Goal: Information Seeking & Learning: Learn about a topic

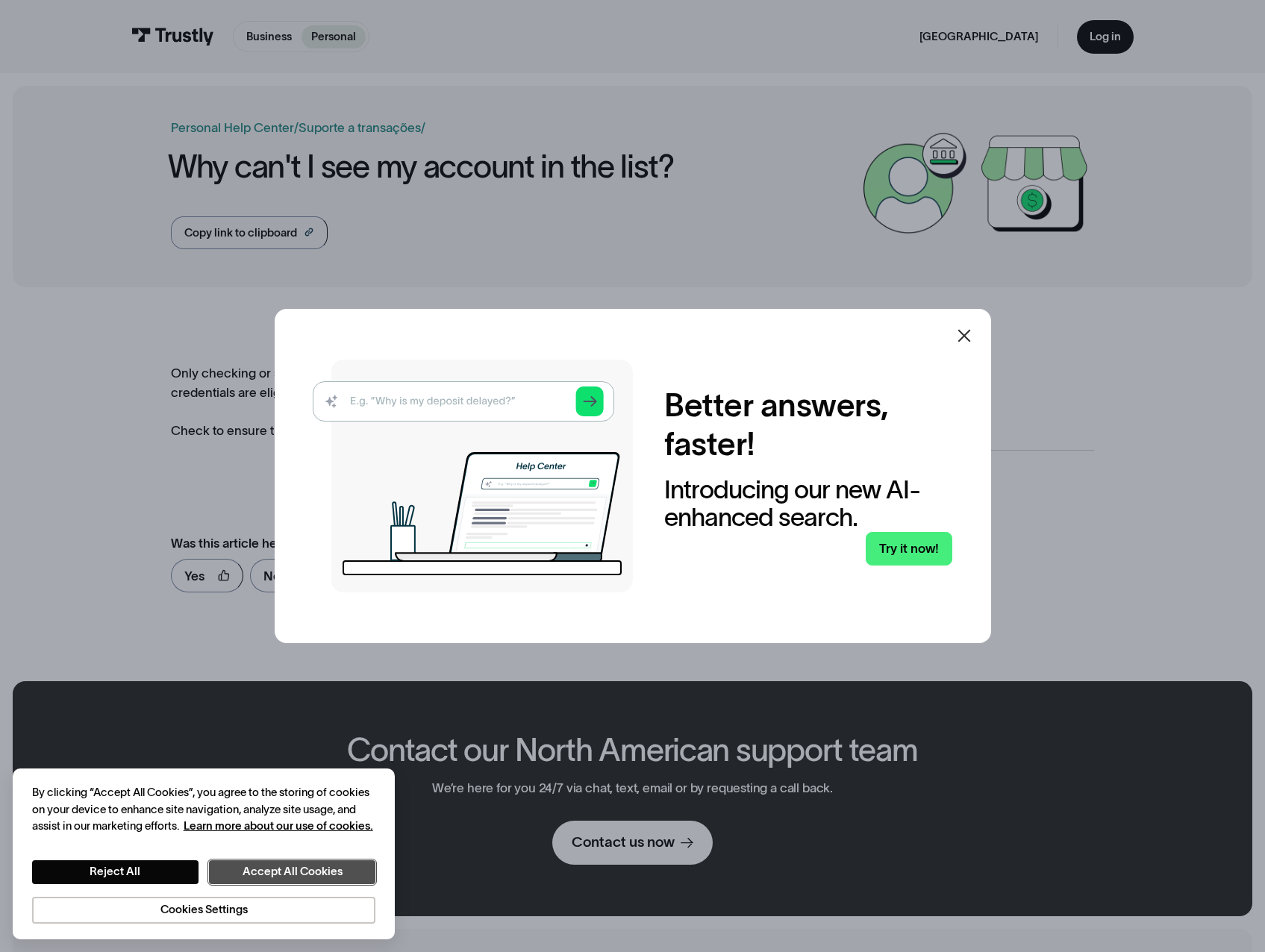
drag, startPoint x: 286, startPoint y: 866, endPoint x: 301, endPoint y: 843, distance: 27.5
click at [285, 866] on button "Accept All Cookies" at bounding box center [292, 872] width 167 height 24
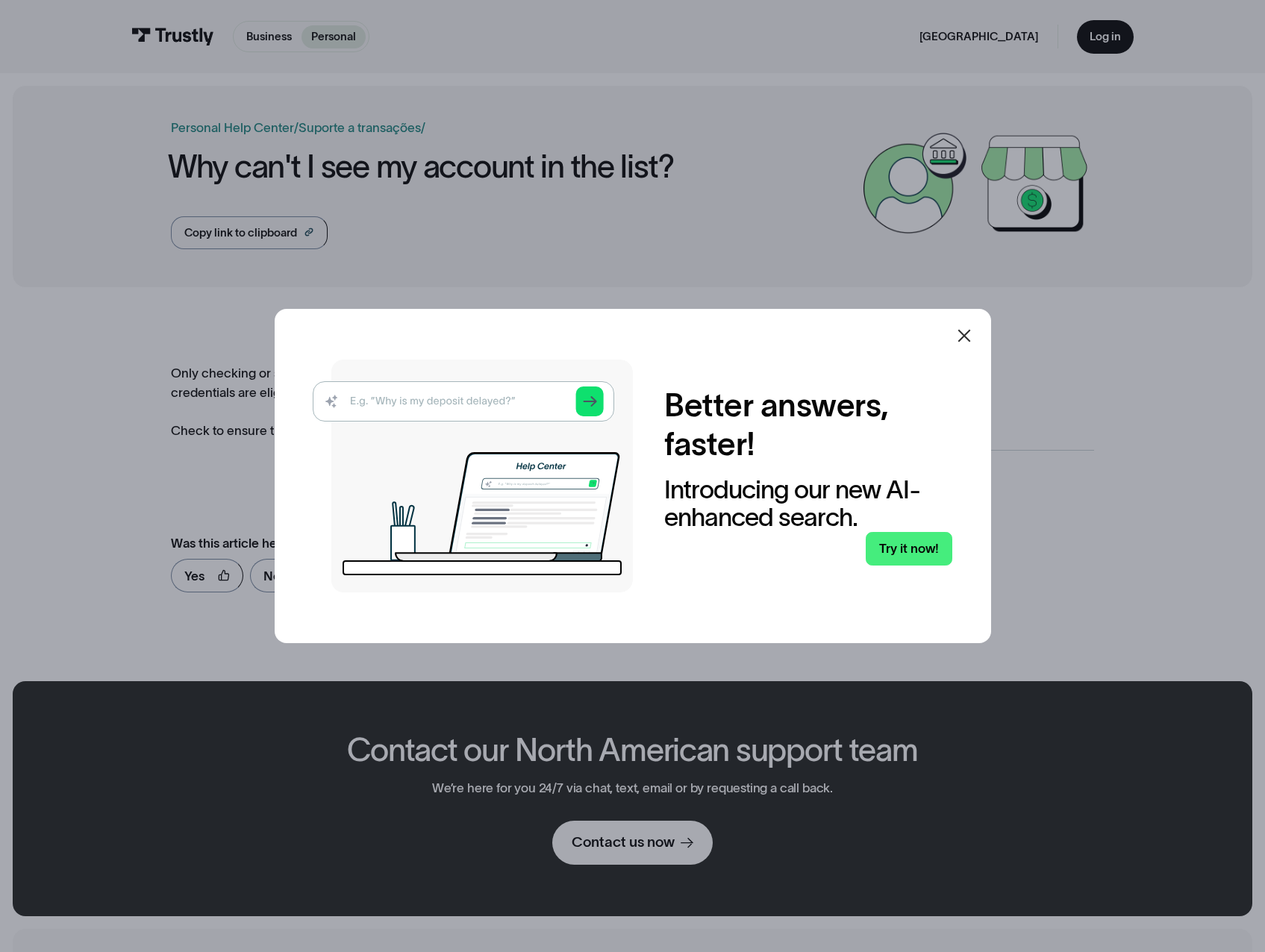
click at [970, 325] on div at bounding box center [964, 336] width 36 height 36
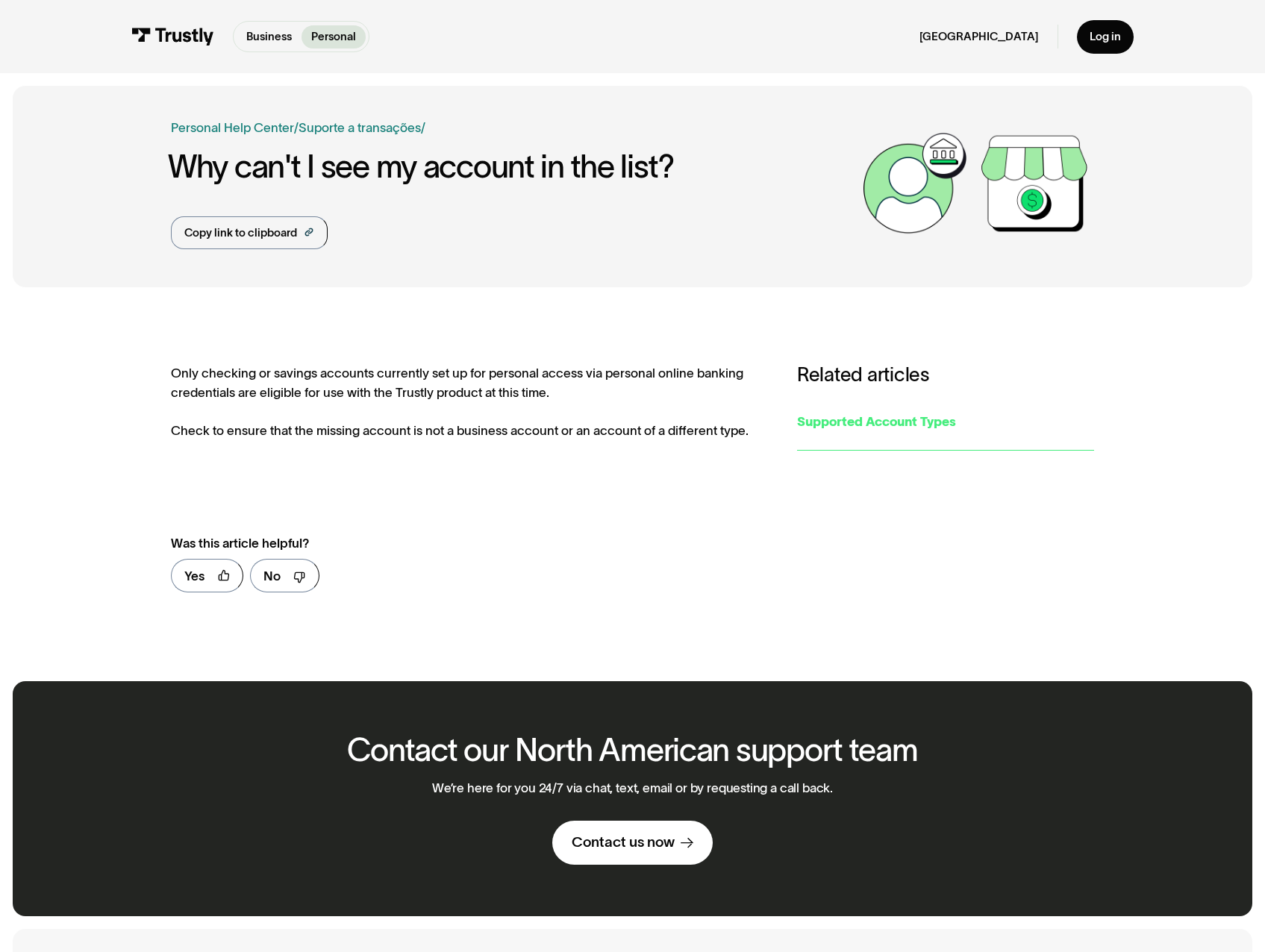
click at [882, 431] on div "Supported Account Types" at bounding box center [945, 421] width 297 height 19
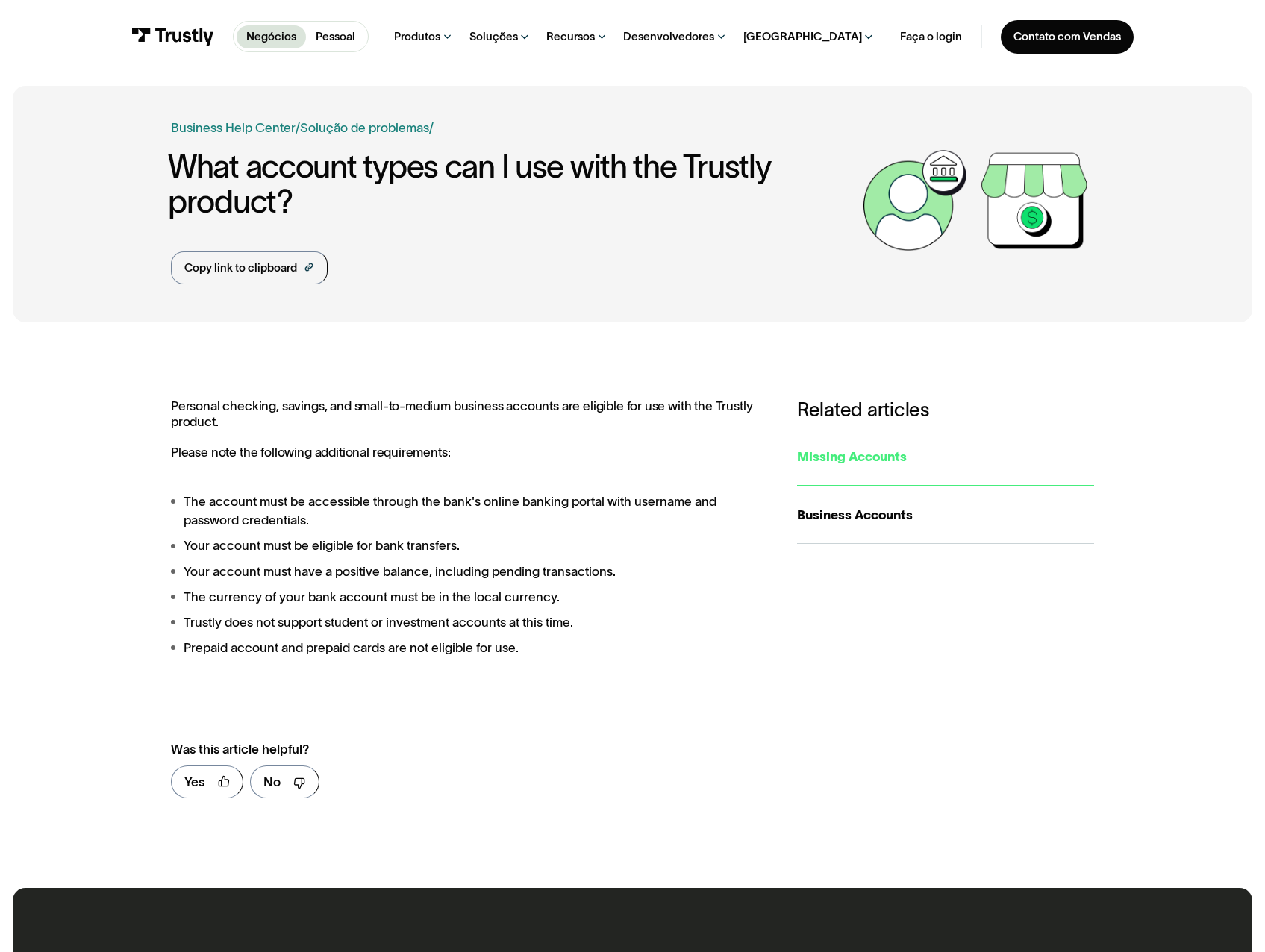
click at [858, 464] on div "Missing Accounts" at bounding box center [945, 457] width 297 height 19
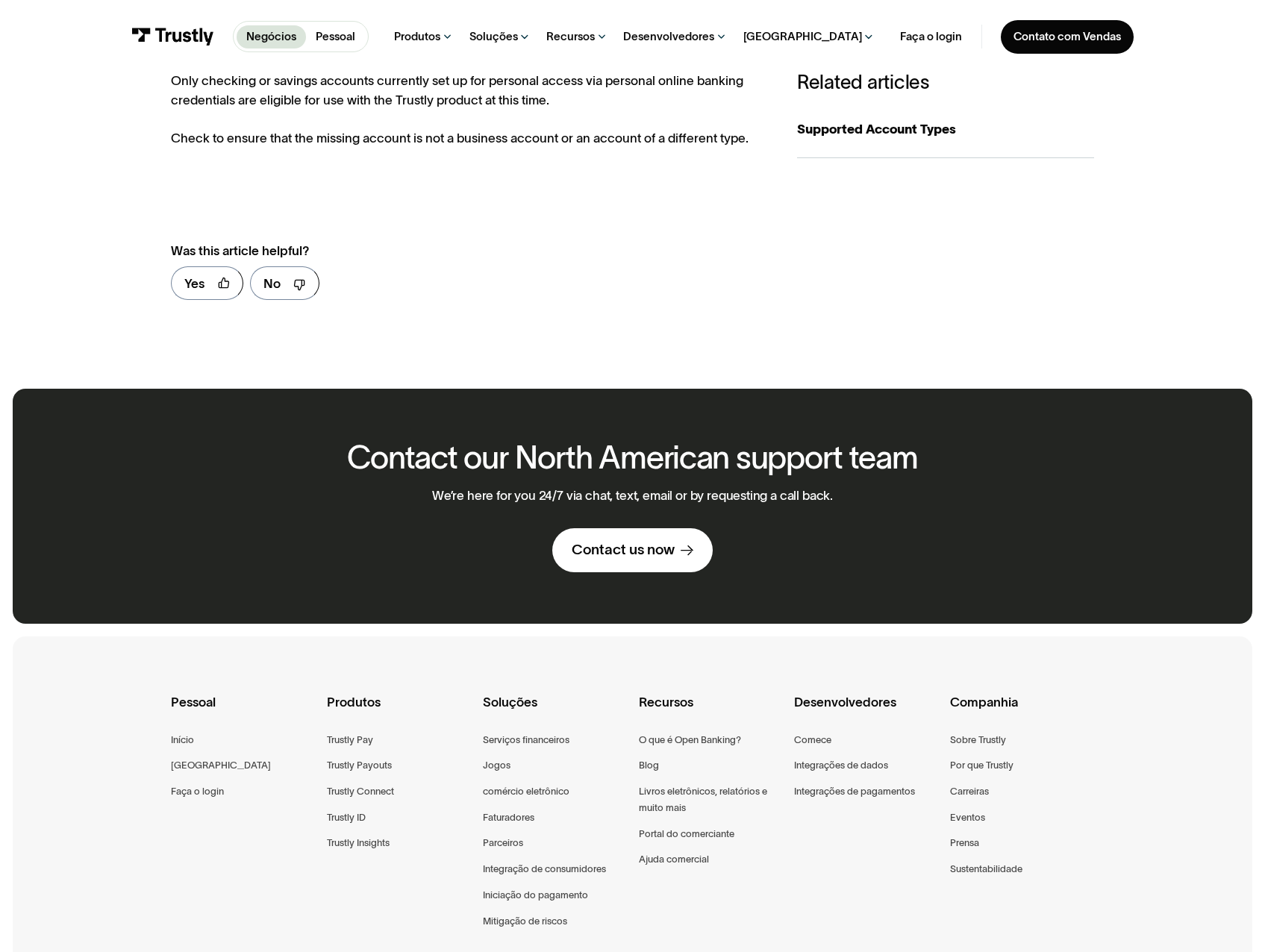
scroll to position [498, 0]
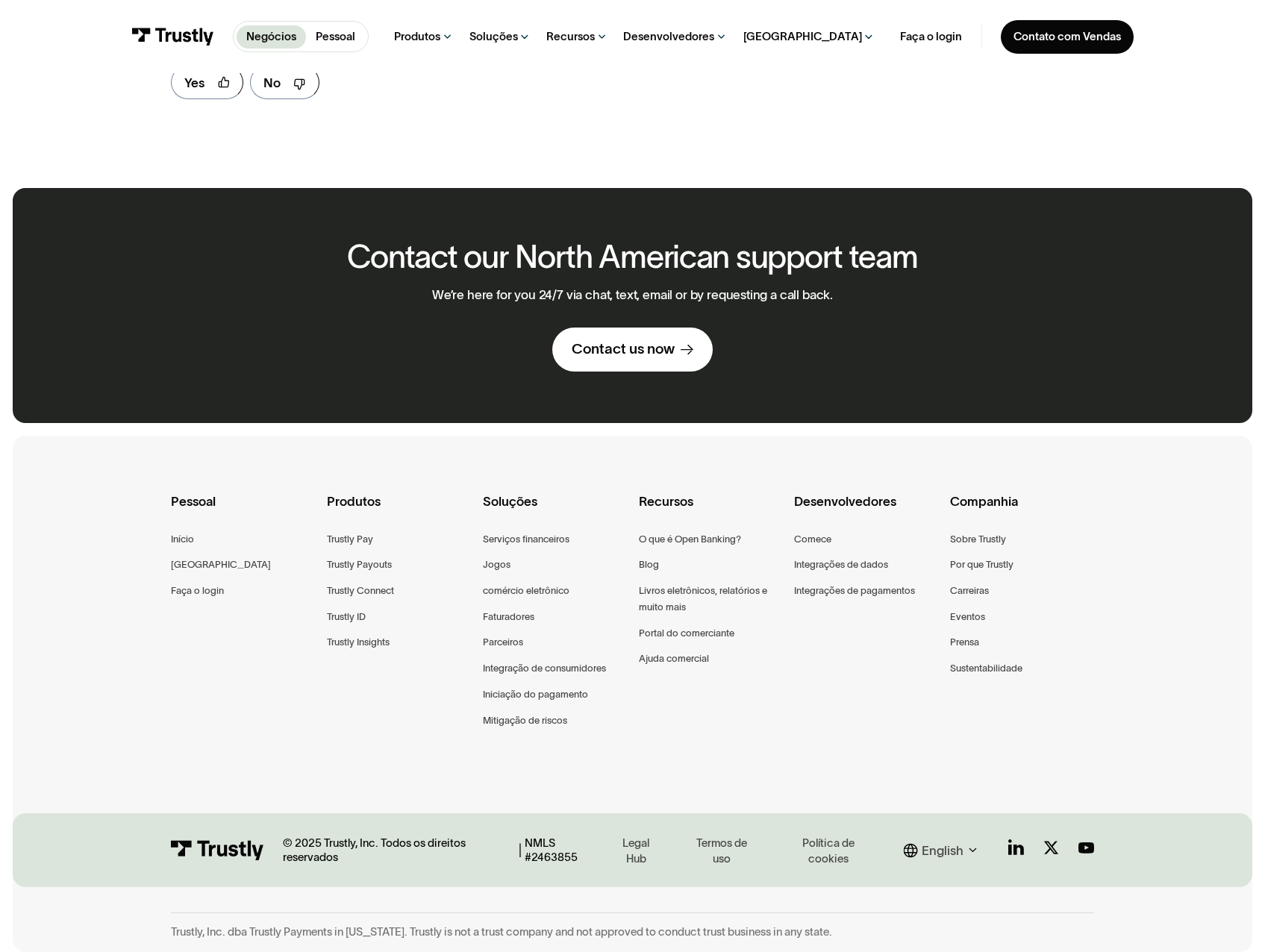
click at [965, 846] on icon at bounding box center [973, 851] width 19 height 19
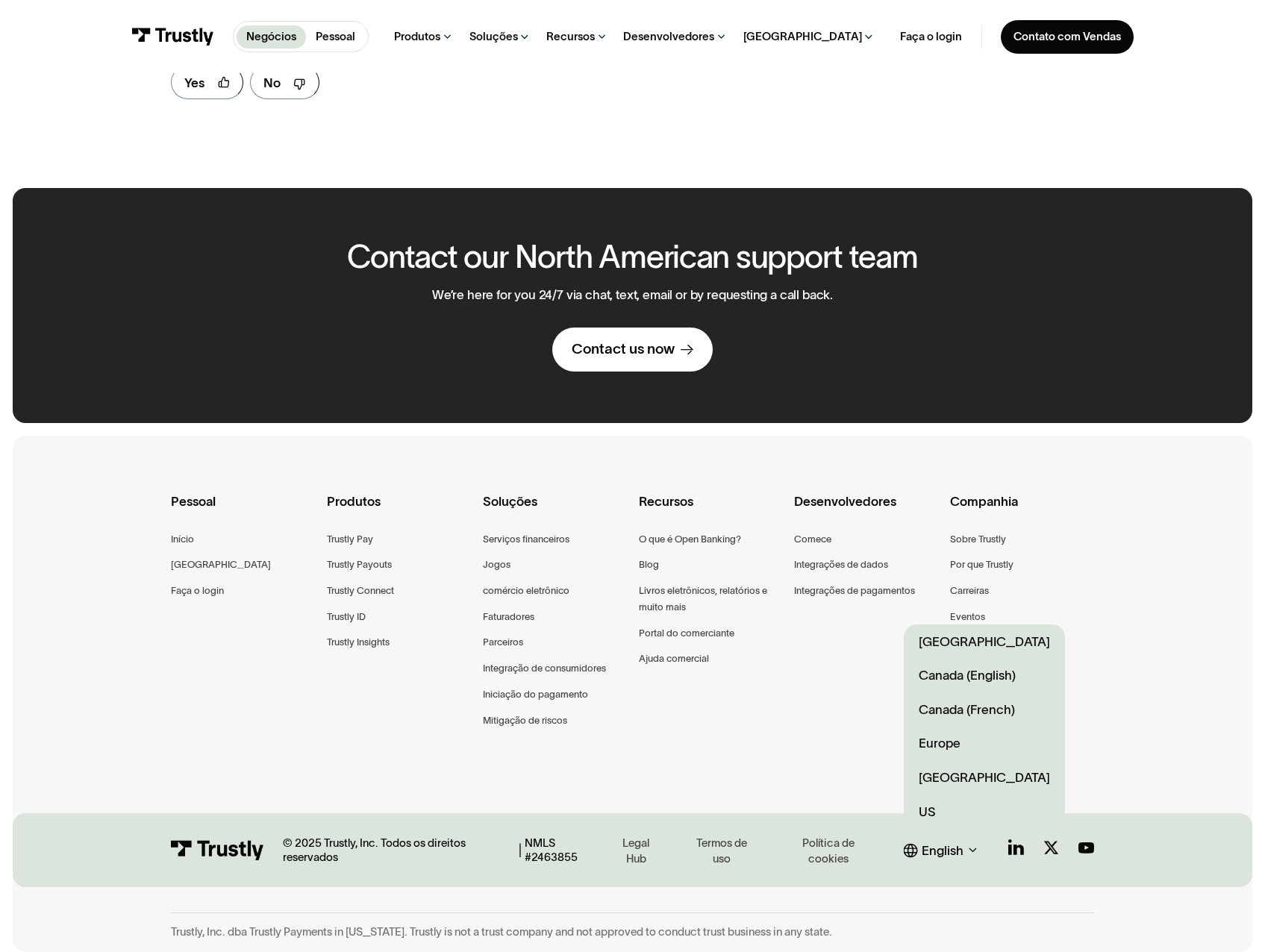
click at [951, 848] on div "English" at bounding box center [941, 851] width 41 height 19
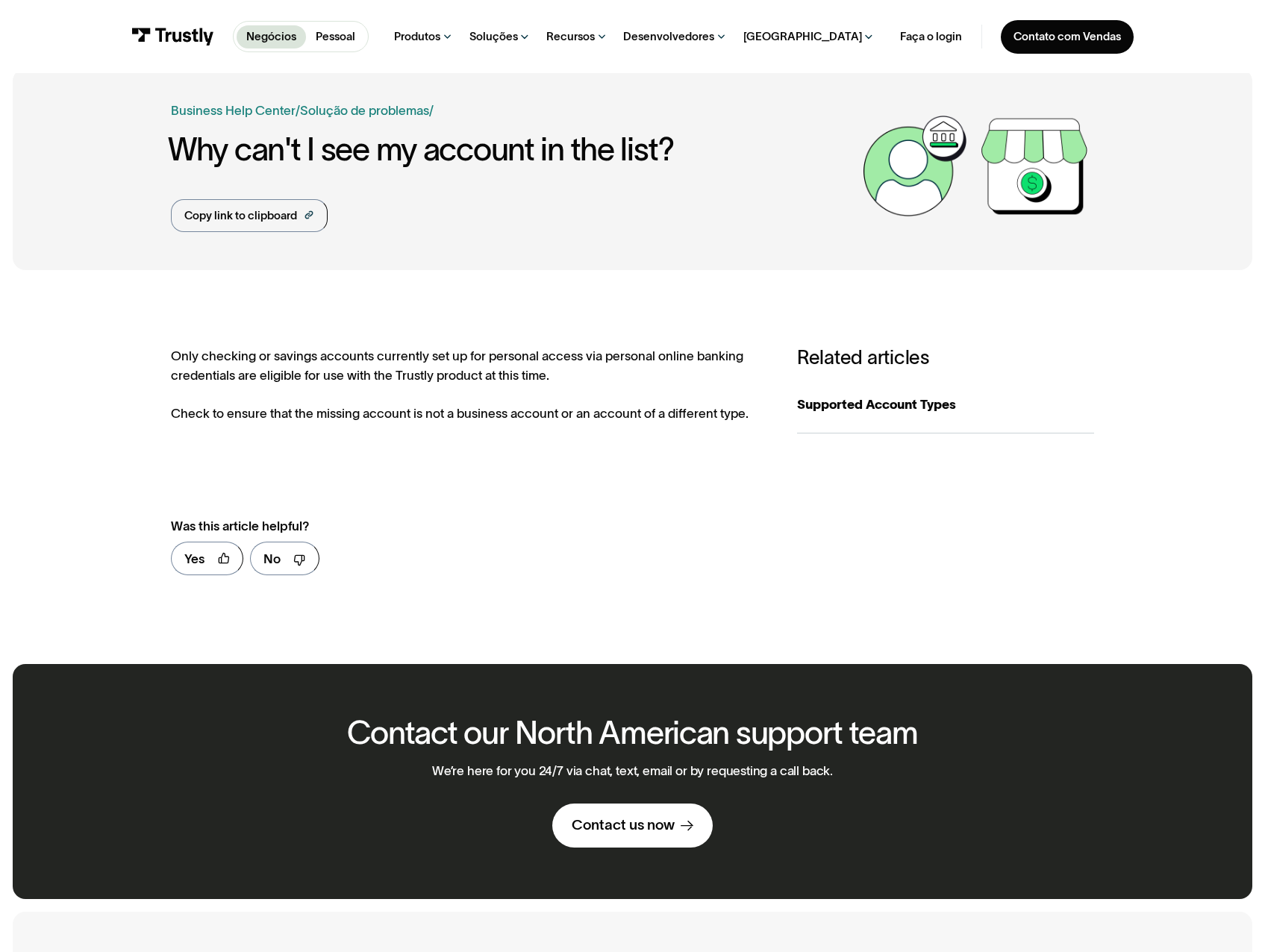
scroll to position [0, 0]
